Goal: Information Seeking & Learning: Learn about a topic

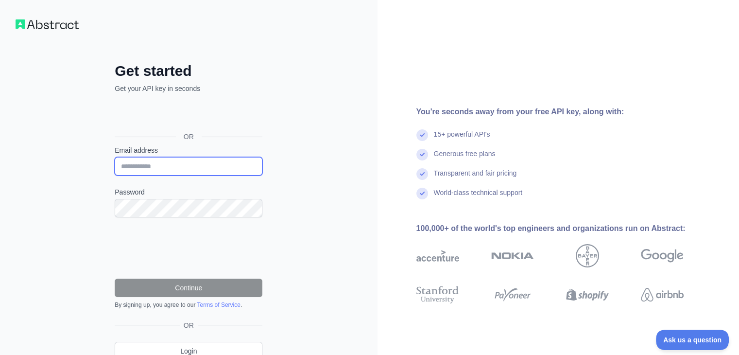
click at [154, 170] on input "Email address" at bounding box center [189, 166] width 148 height 18
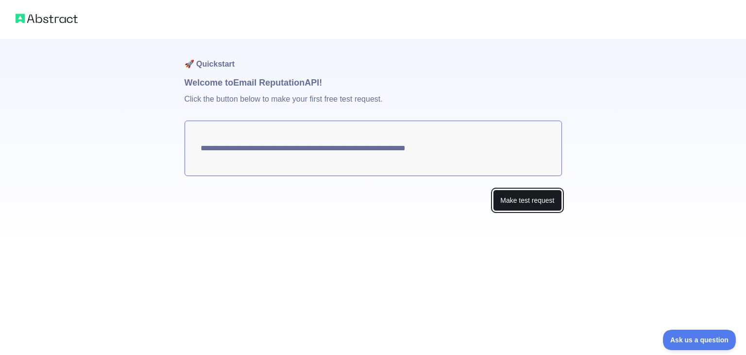
click at [513, 198] on button "Make test request" at bounding box center [527, 200] width 68 height 22
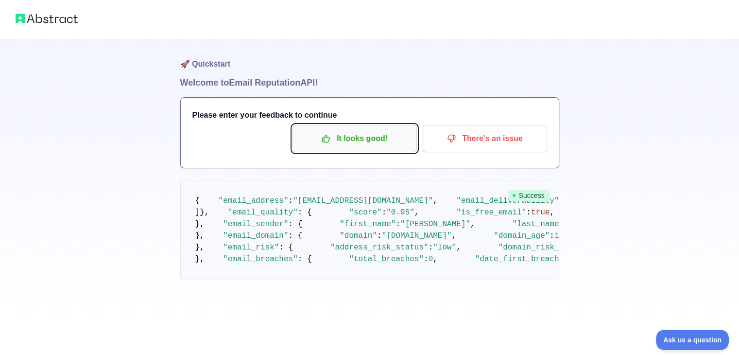
click at [345, 140] on p "It looks good!" at bounding box center [355, 138] width 110 height 17
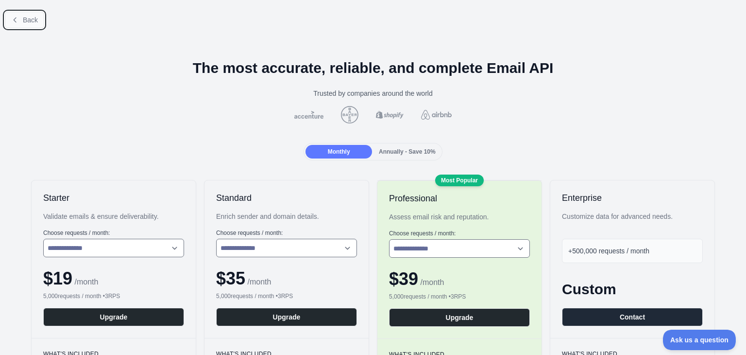
click at [27, 16] on span "Back" at bounding box center [30, 20] width 15 height 8
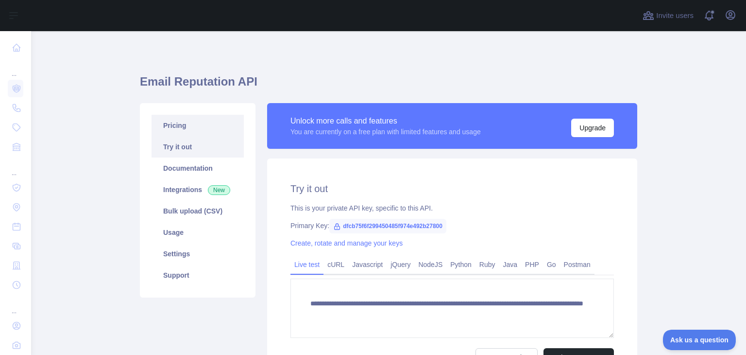
scroll to position [106, 0]
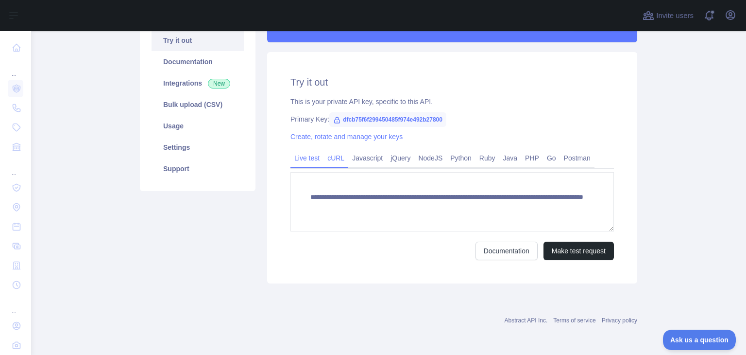
click at [332, 155] on link "cURL" at bounding box center [336, 158] width 25 height 16
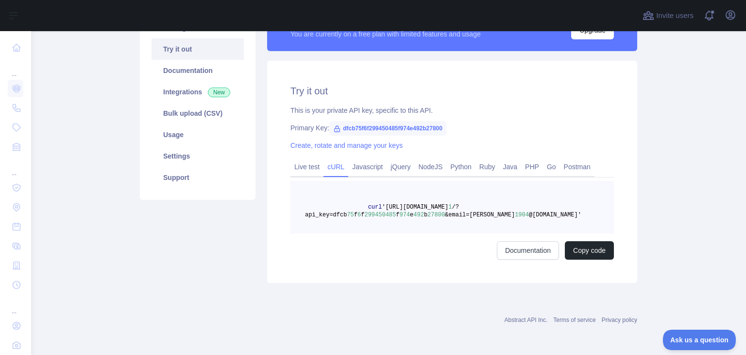
scroll to position [98, 0]
click at [586, 249] on button "Copy code" at bounding box center [589, 250] width 49 height 18
click at [300, 166] on link "Live test" at bounding box center [307, 167] width 33 height 16
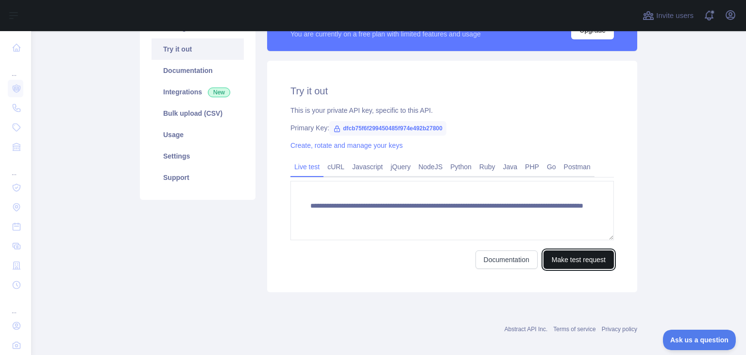
click at [569, 257] on button "Make test request" at bounding box center [579, 259] width 70 height 18
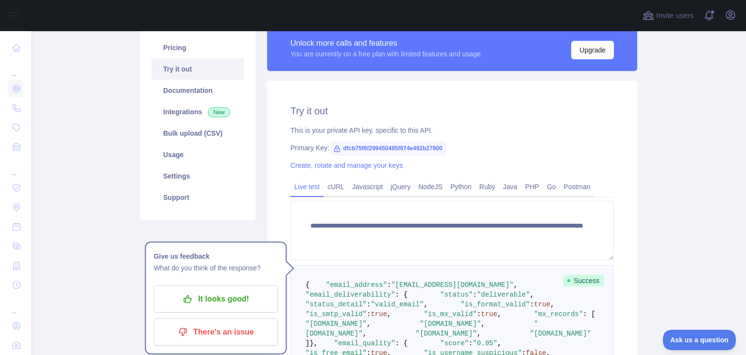
scroll to position [79, 0]
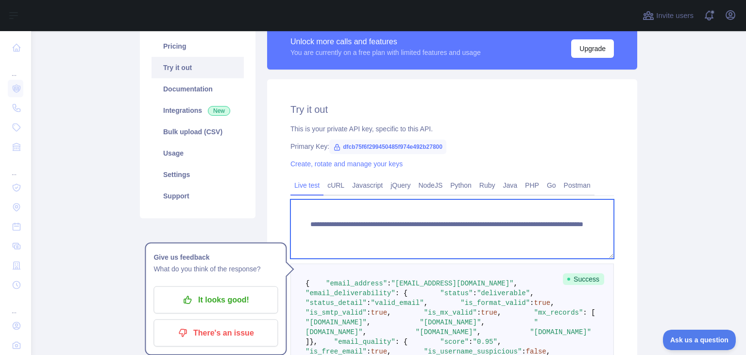
click at [511, 233] on textarea "**********" at bounding box center [453, 228] width 324 height 59
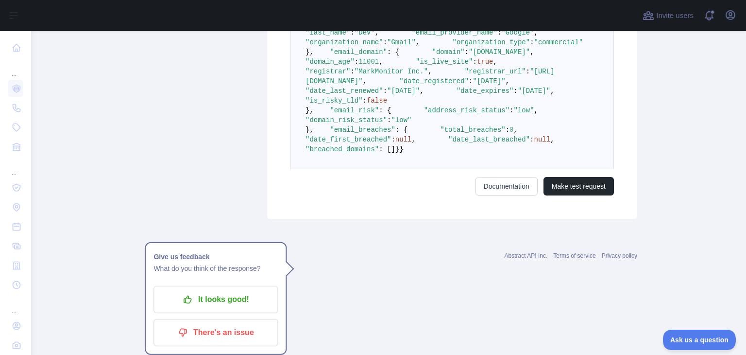
scroll to position [667, 0]
type textarea "**********"
click at [566, 195] on button "Make test request" at bounding box center [579, 186] width 70 height 18
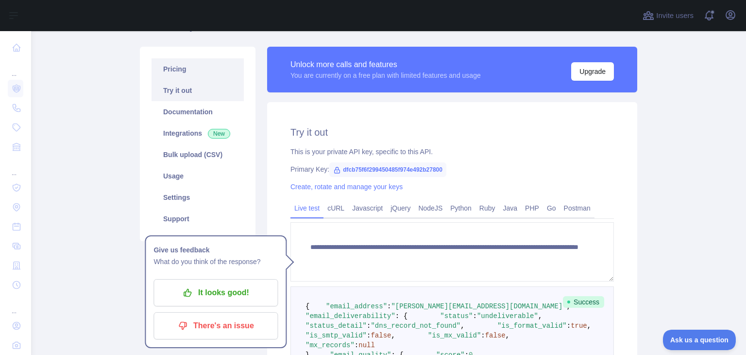
scroll to position [63, 0]
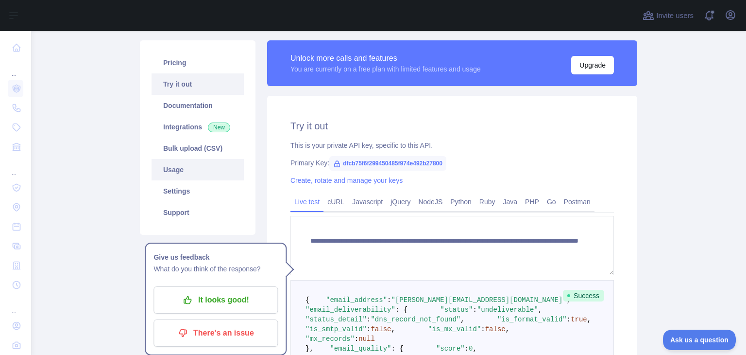
click at [174, 173] on link "Usage" at bounding box center [198, 169] width 92 height 21
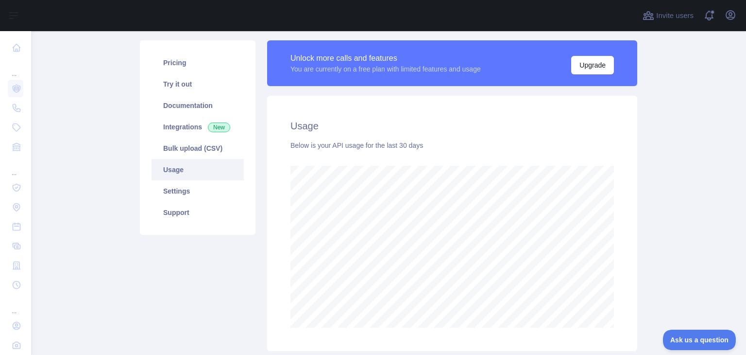
scroll to position [323, 707]
click at [179, 118] on link "Integrations New" at bounding box center [198, 126] width 92 height 21
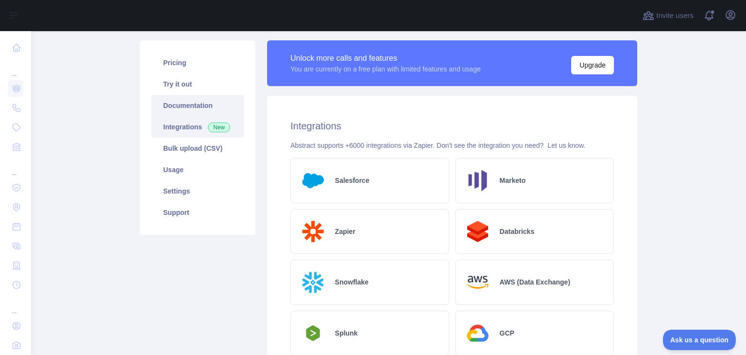
click at [181, 95] on link "Documentation" at bounding box center [198, 105] width 92 height 21
click at [193, 71] on link "Pricing" at bounding box center [198, 62] width 92 height 21
